Goal: Task Accomplishment & Management: Manage account settings

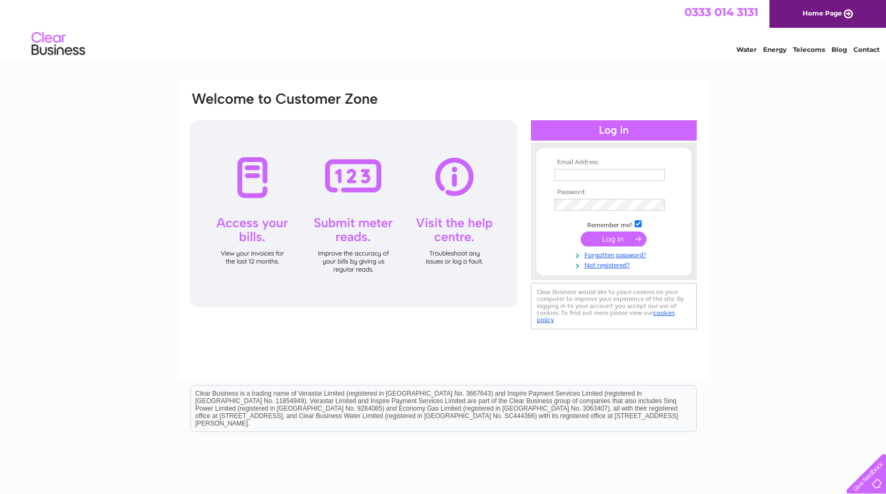
type input "Teresa@fmaberdeen.com"
click at [610, 241] on input "submit" at bounding box center [614, 239] width 66 height 15
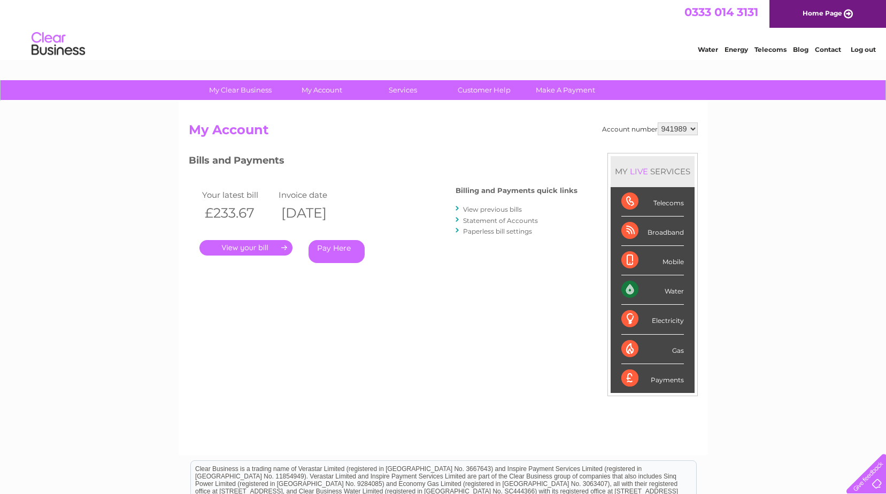
click at [246, 247] on link "." at bounding box center [246, 248] width 93 height 16
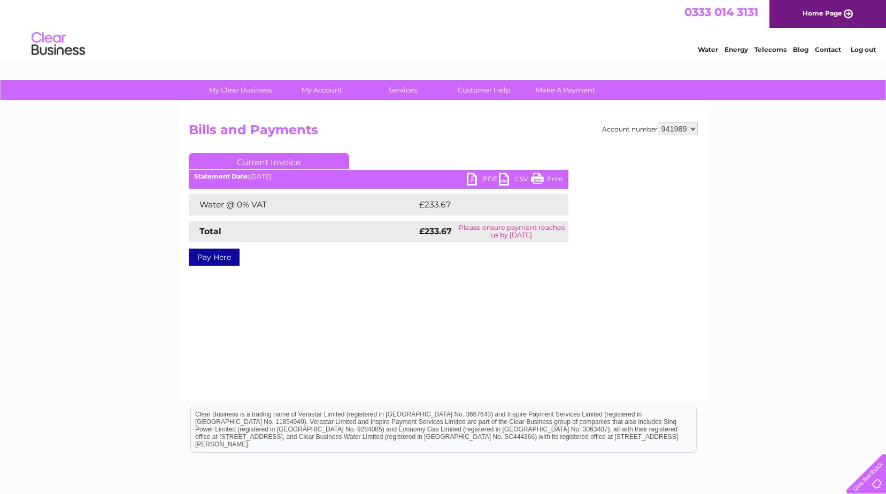
click at [468, 178] on link "PDF" at bounding box center [483, 181] width 32 height 16
click at [694, 131] on select "941989 964374 983649" at bounding box center [678, 128] width 40 height 13
select select "964374"
click at [658, 122] on select "941989 964374 983649" at bounding box center [678, 128] width 40 height 13
click at [471, 178] on link "PDF" at bounding box center [483, 181] width 32 height 16
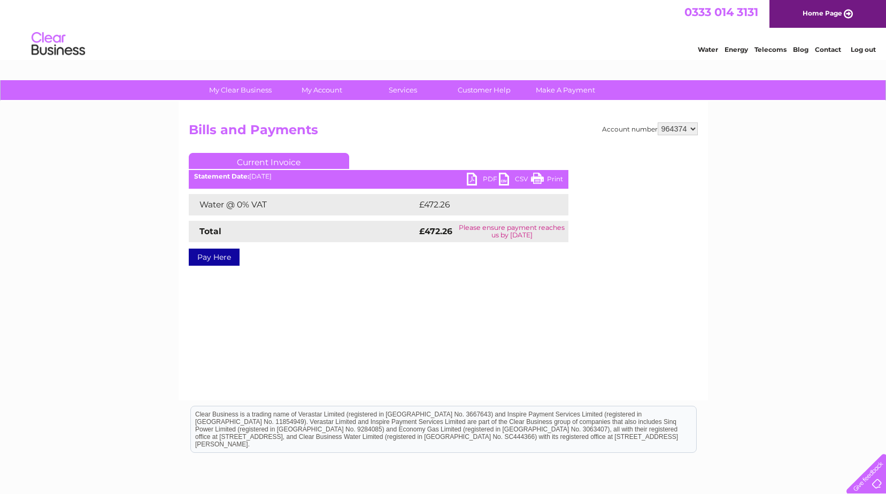
click at [696, 129] on select "941989 964374 983649" at bounding box center [678, 128] width 40 height 13
select select "983649"
click at [658, 122] on select "941989 964374 983649" at bounding box center [678, 128] width 40 height 13
click at [473, 181] on link "PDF" at bounding box center [483, 181] width 32 height 16
